Goal: Task Accomplishment & Management: Complete application form

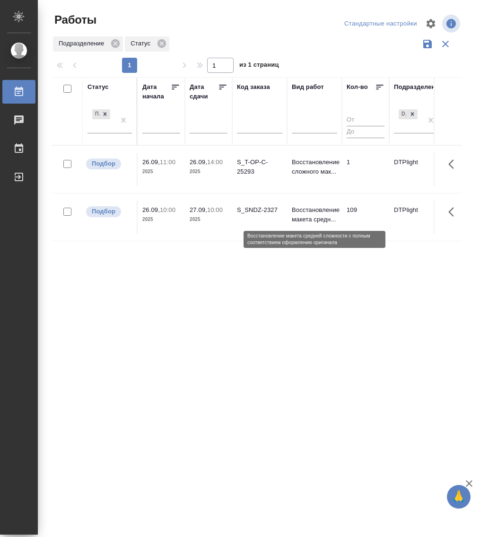
click at [298, 213] on p "Восстановление макета средн..." at bounding box center [314, 214] width 45 height 19
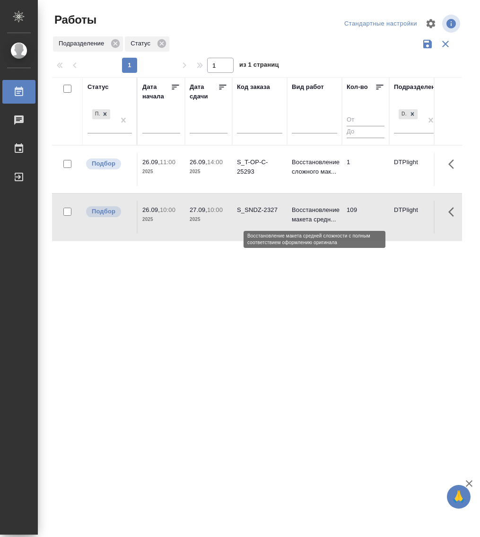
click at [298, 213] on p "Восстановление макета средн..." at bounding box center [314, 214] width 45 height 19
click at [199, 210] on p "27.09," at bounding box center [199, 209] width 18 height 7
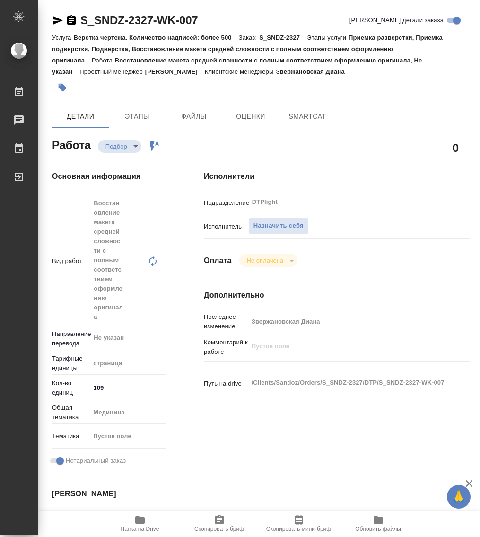
type textarea "x"
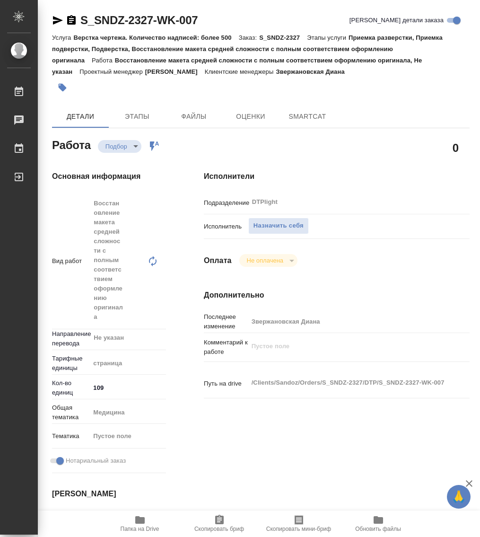
type textarea "x"
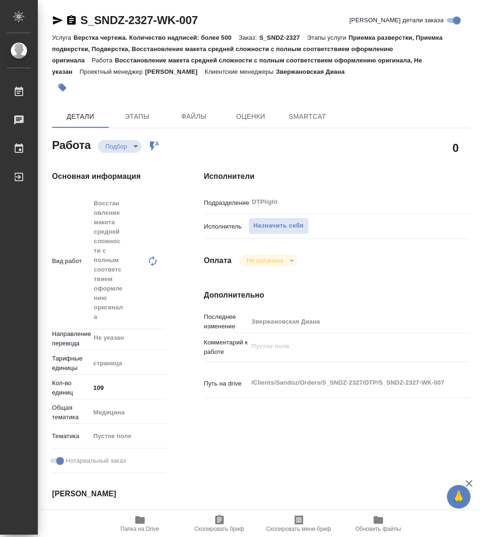
type textarea "x"
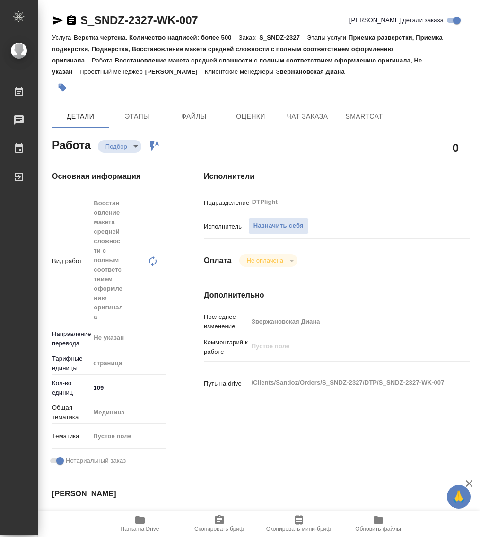
type textarea "x"
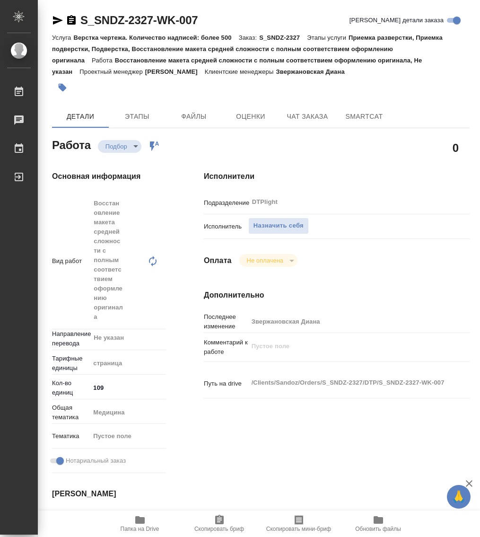
type textarea "x"
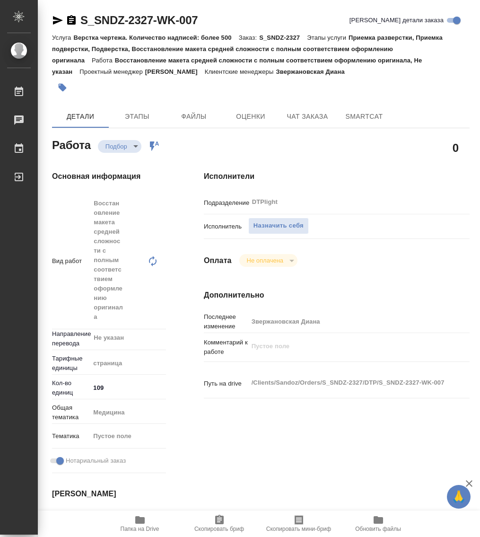
type textarea "x"
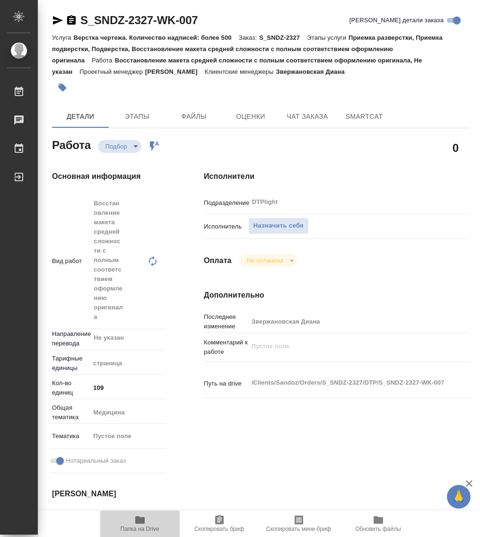
click at [142, 519] on icon "button" at bounding box center [139, 520] width 9 height 8
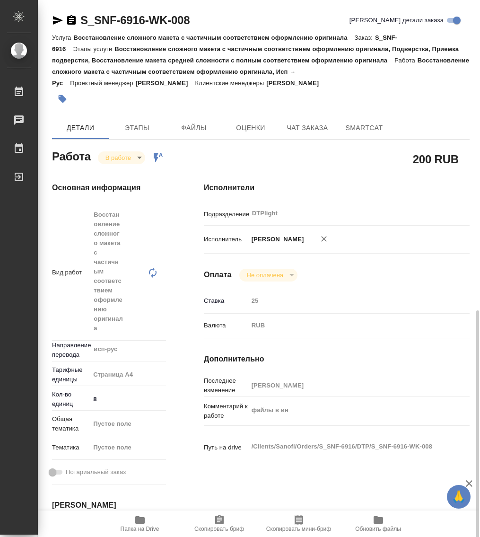
scroll to position [200, 0]
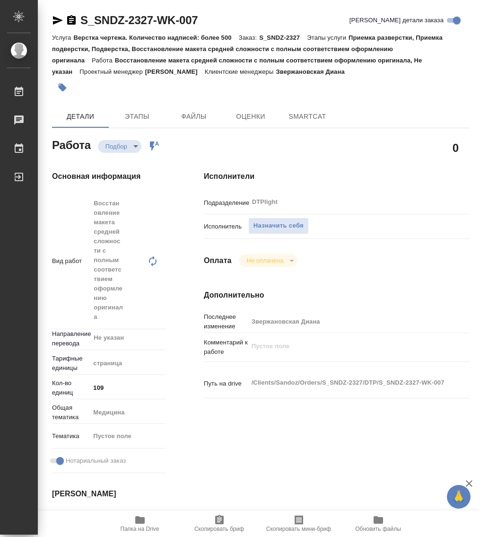
type textarea "x"
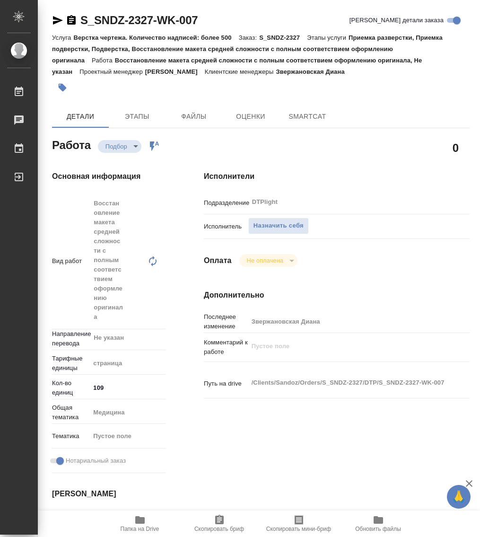
type textarea "x"
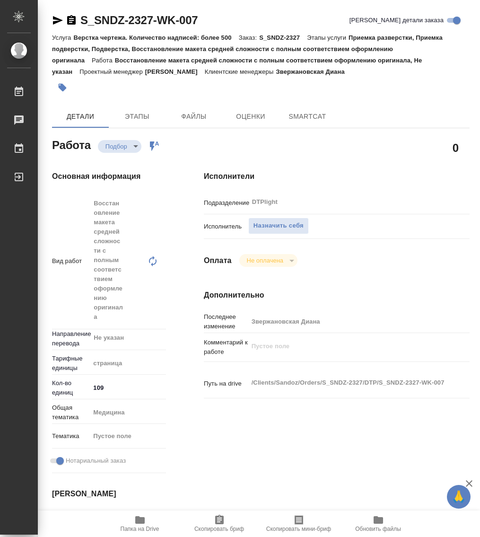
type textarea "x"
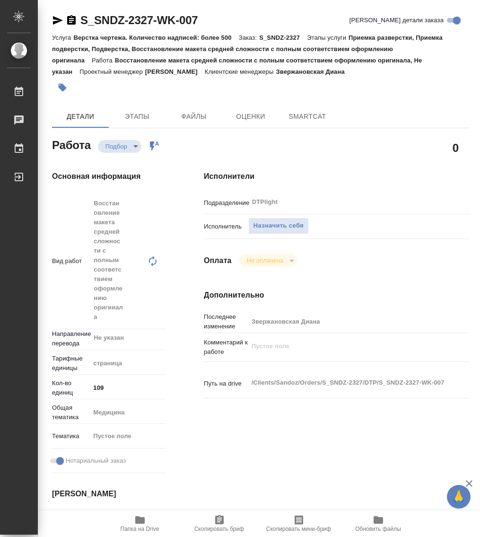
type textarea "x"
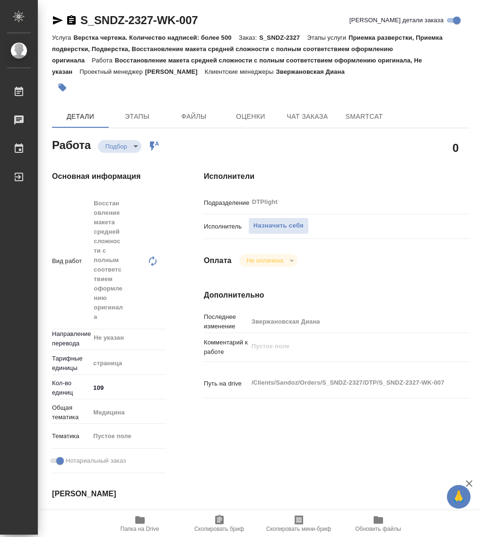
type textarea "x"
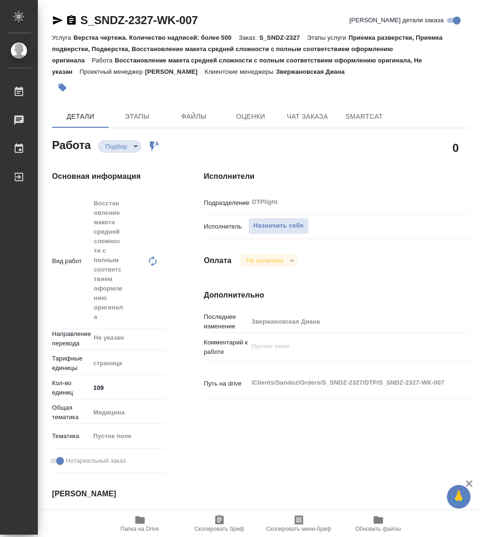
type textarea "x"
